Goal: Communication & Community: Connect with others

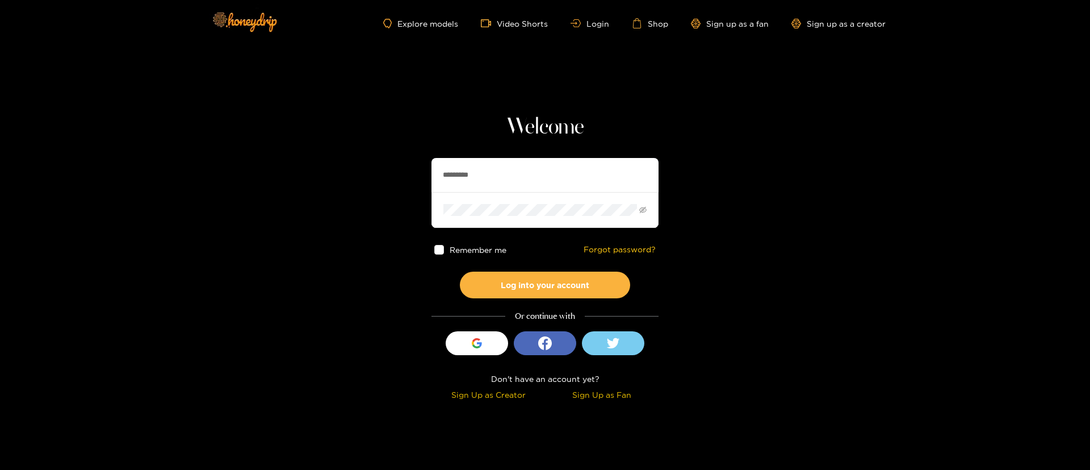
click at [525, 169] on input "*********" at bounding box center [545, 175] width 227 height 34
paste input "**********"
type input "**********"
click at [551, 286] on button "Log into your account" at bounding box center [545, 284] width 170 height 27
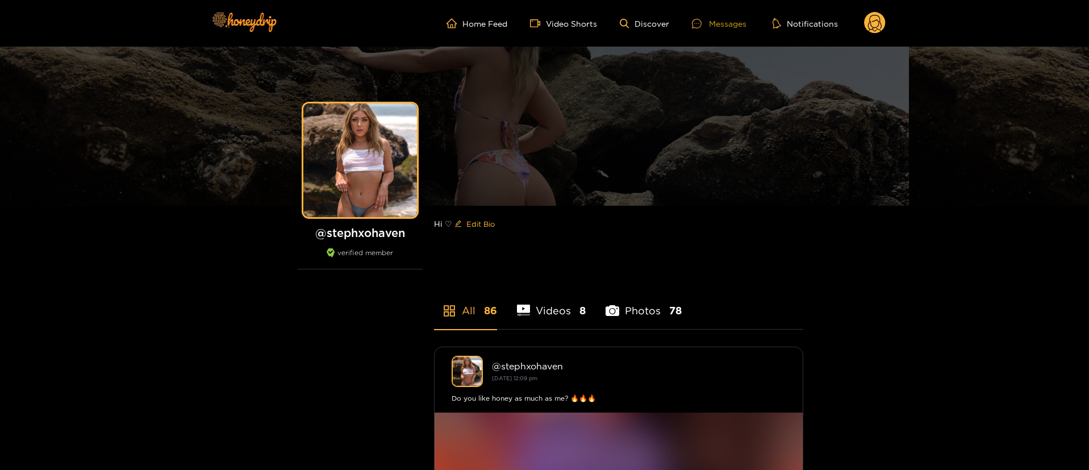
click at [717, 26] on div "Messages" at bounding box center [719, 23] width 55 height 13
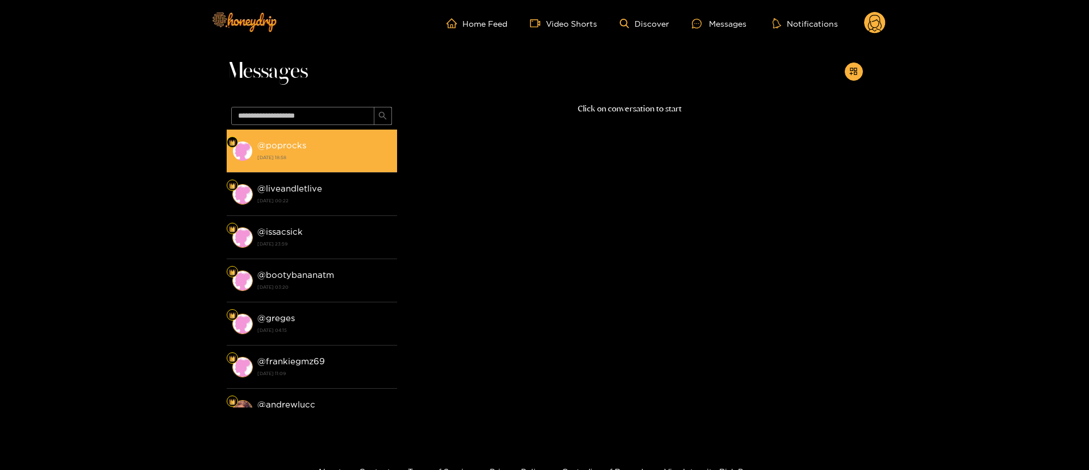
click at [339, 148] on div "@ poprocks 18 September 2025 18:58" at bounding box center [324, 151] width 134 height 26
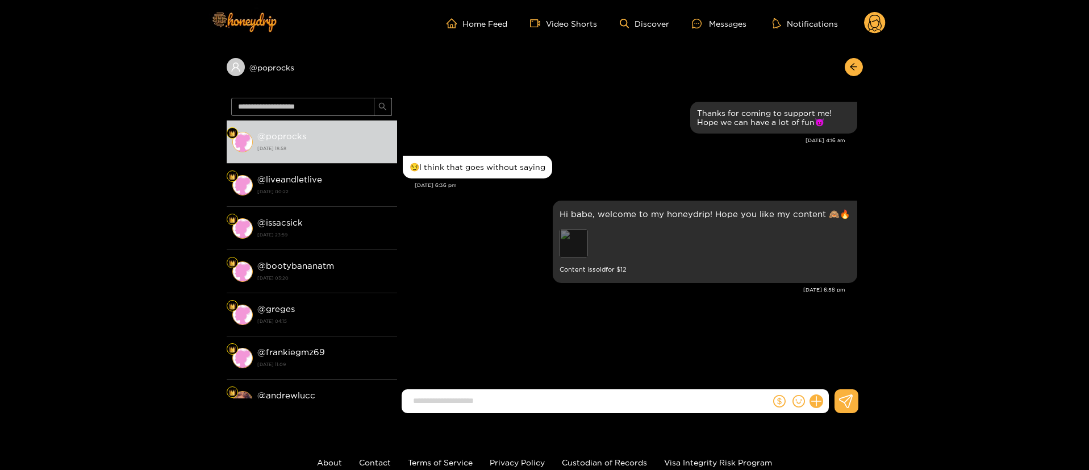
click at [570, 239] on div "Preview" at bounding box center [573, 243] width 28 height 28
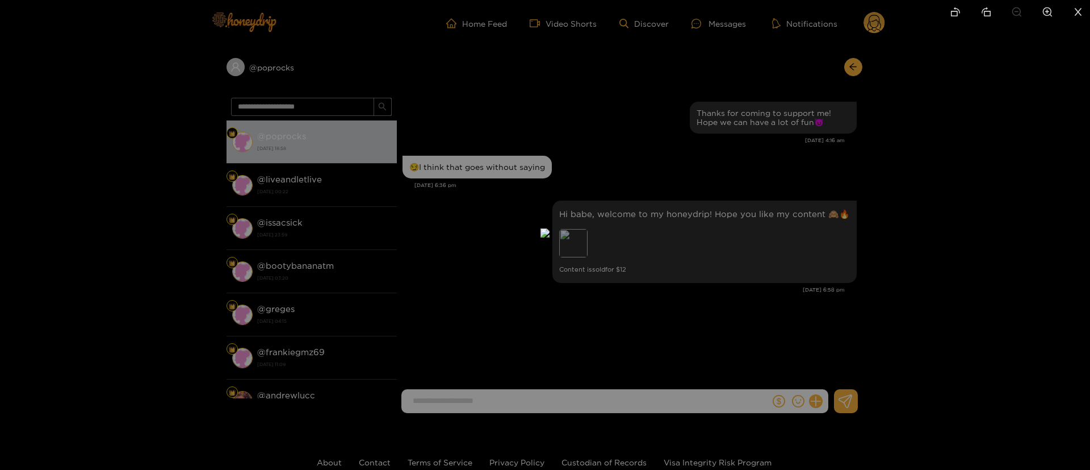
click at [822, 189] on div at bounding box center [545, 235] width 1090 height 470
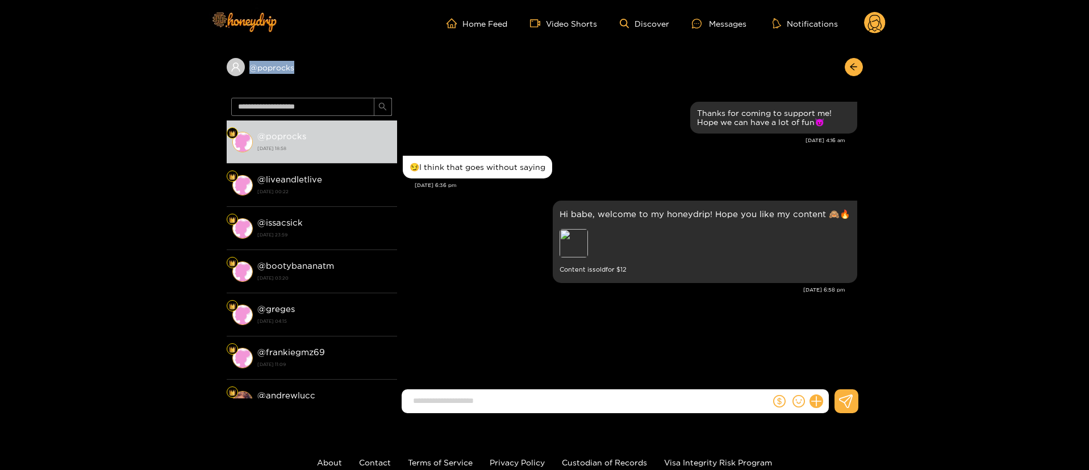
copy div "@ poprocks"
drag, startPoint x: 309, startPoint y: 67, endPoint x: 233, endPoint y: 75, distance: 75.9
click at [233, 75] on div "@ poprocks" at bounding box center [312, 67] width 170 height 18
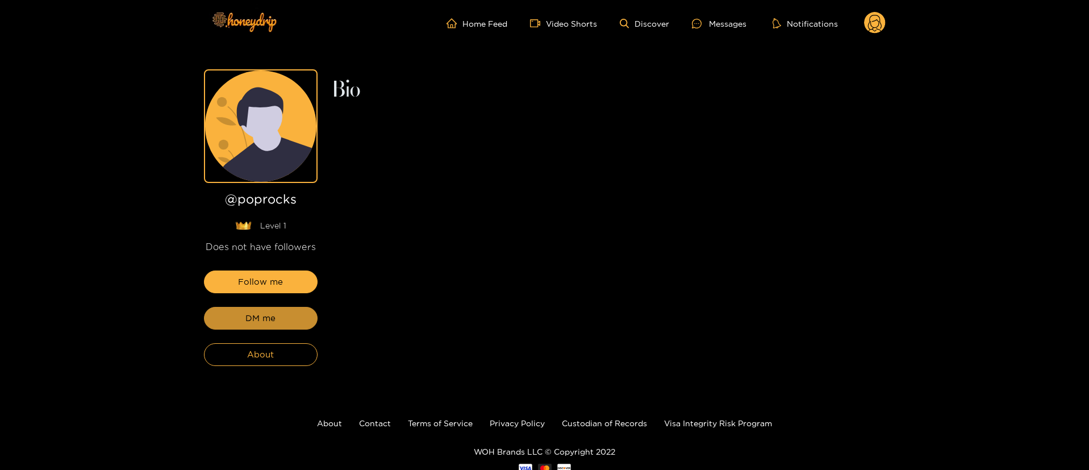
click at [256, 316] on span "DM me" at bounding box center [260, 318] width 30 height 14
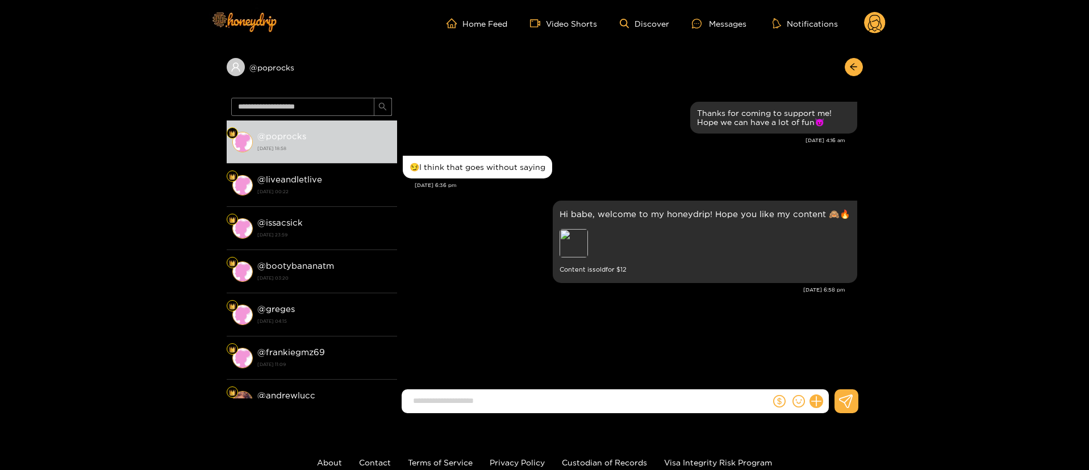
drag, startPoint x: 818, startPoint y: 405, endPoint x: 827, endPoint y: 394, distance: 14.5
click at [818, 405] on button at bounding box center [815, 400] width 19 height 19
click at [837, 379] on button at bounding box center [837, 374] width 40 height 26
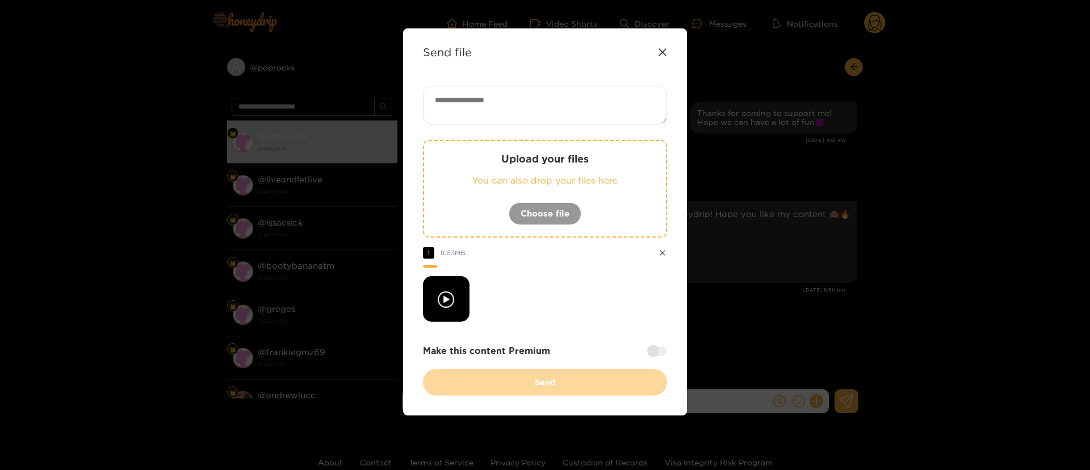
click at [660, 349] on div at bounding box center [657, 350] width 20 height 9
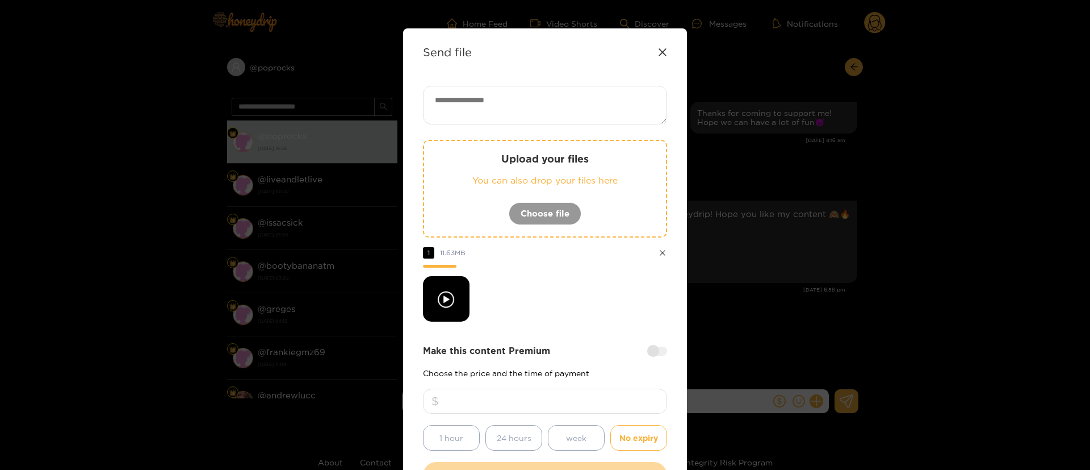
click at [591, 394] on input "number" at bounding box center [545, 400] width 244 height 25
type input "**"
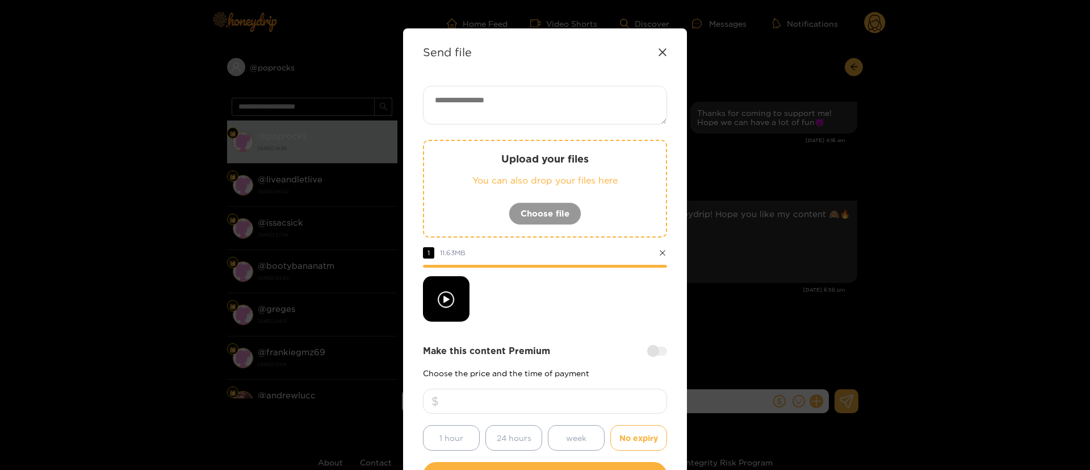
click at [555, 102] on textarea at bounding box center [545, 105] width 244 height 39
paste textarea "**********"
type textarea "**********"
click at [554, 313] on div at bounding box center [545, 298] width 244 height 45
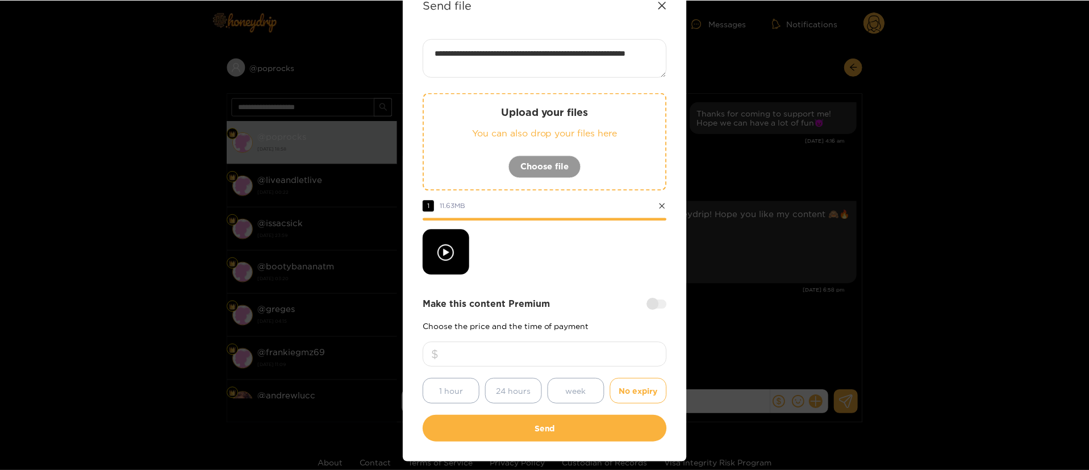
scroll to position [84, 0]
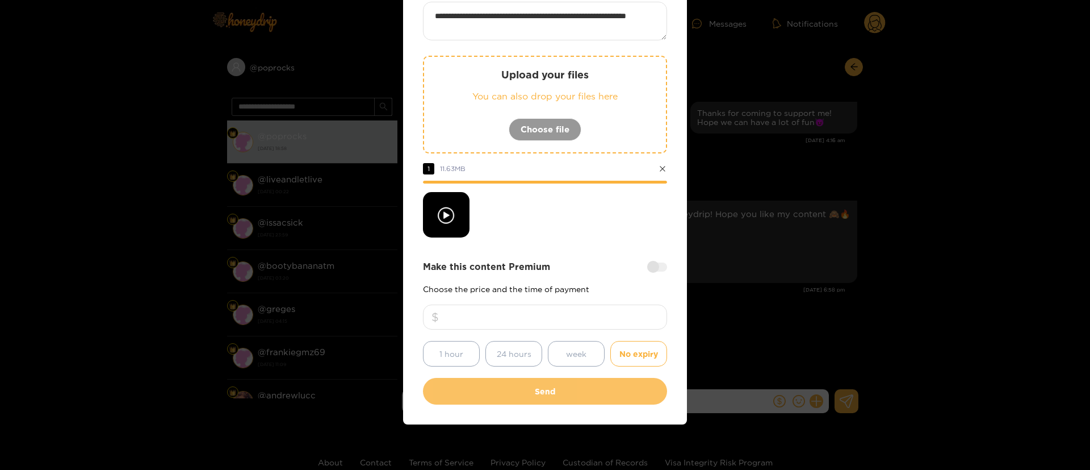
click at [564, 393] on button "Send" at bounding box center [545, 391] width 244 height 27
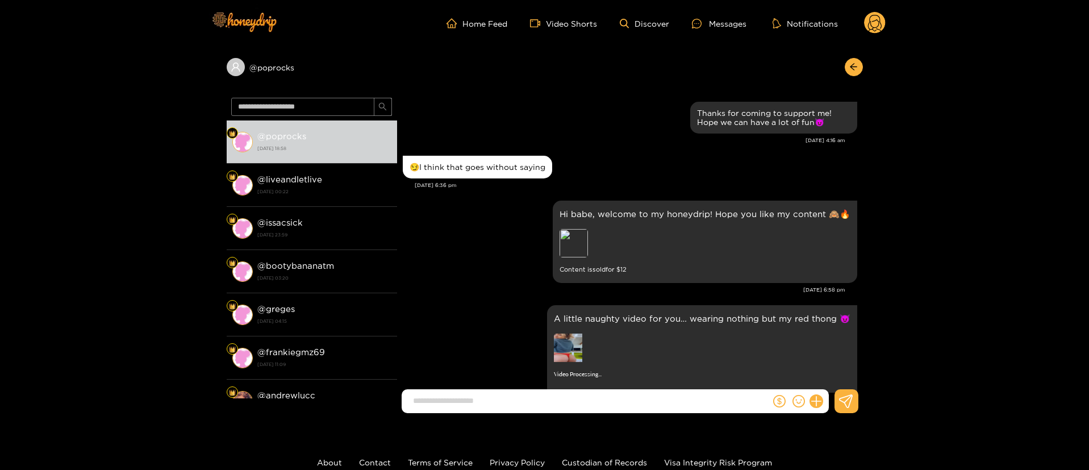
scroll to position [53, 0]
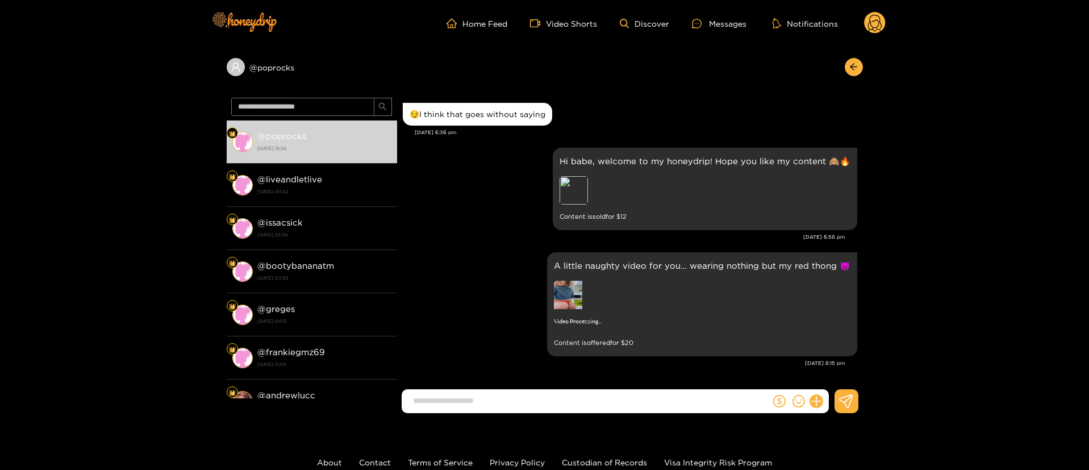
click at [460, 233] on div "Sep. 18, 6:58 pm" at bounding box center [624, 237] width 442 height 8
click at [576, 295] on img at bounding box center [568, 295] width 28 height 28
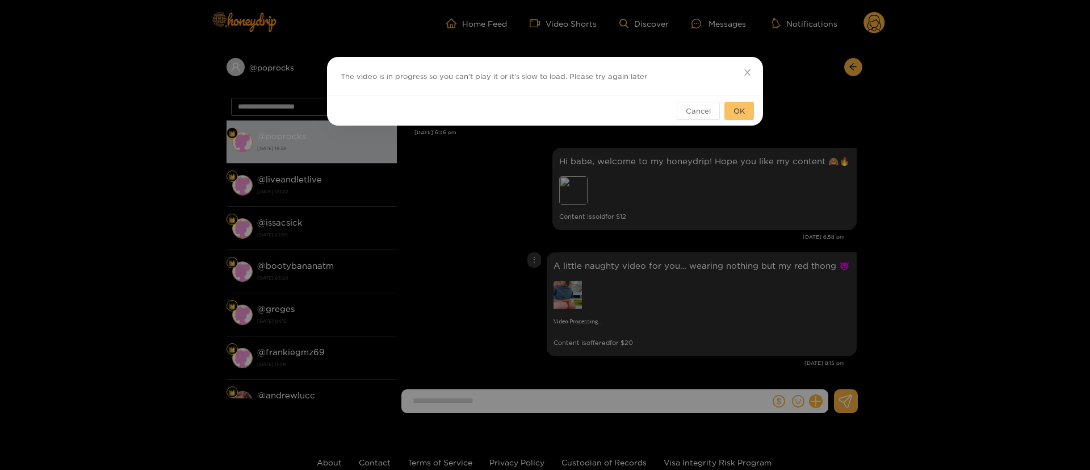
drag, startPoint x: 752, startPoint y: 113, endPoint x: 746, endPoint y: 108, distance: 8.2
click at [748, 112] on button "OK" at bounding box center [740, 111] width 30 height 18
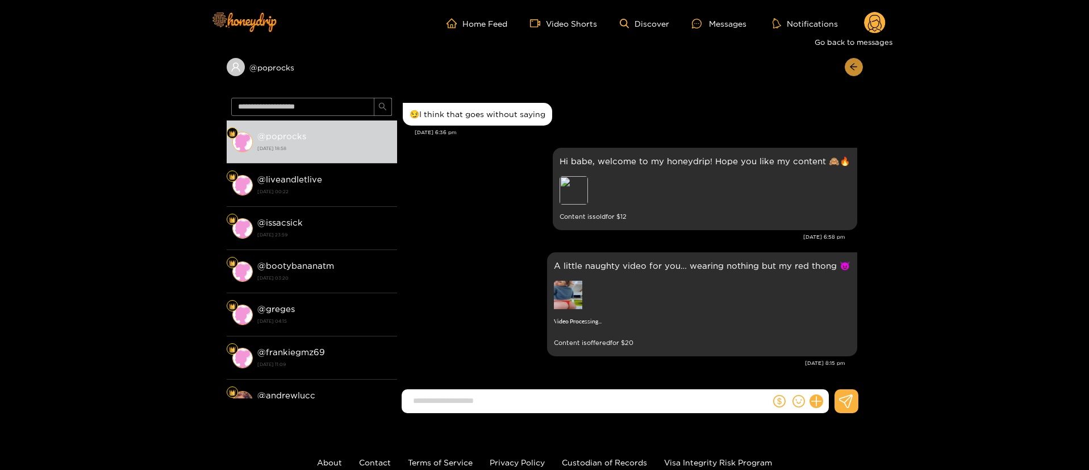
click at [860, 60] on button "button" at bounding box center [853, 67] width 18 height 18
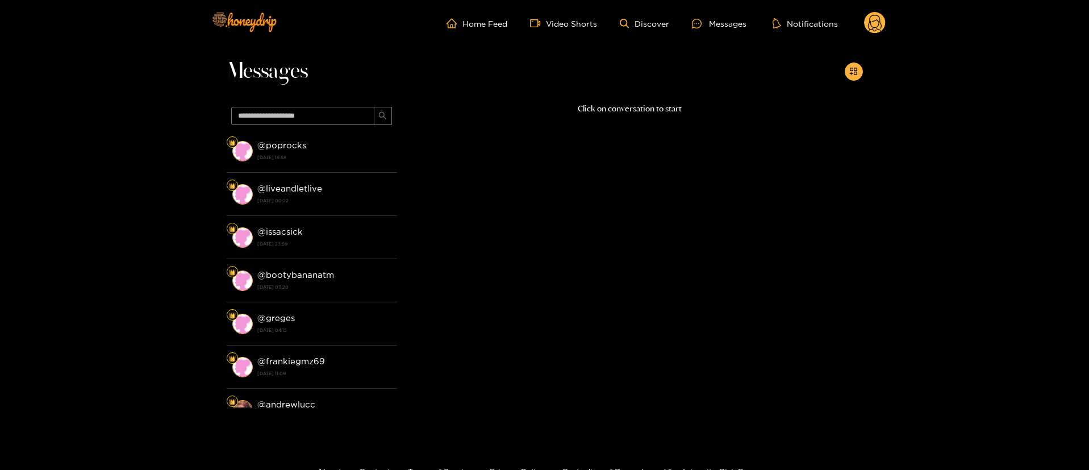
click at [881, 13] on icon at bounding box center [875, 23] width 22 height 23
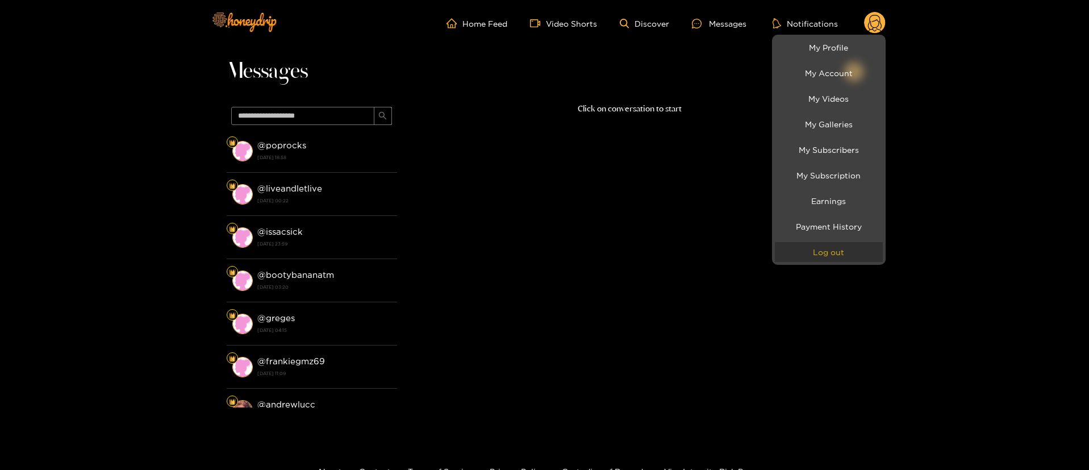
click at [822, 248] on button "Log out" at bounding box center [829, 252] width 108 height 20
